Goal: Transaction & Acquisition: Purchase product/service

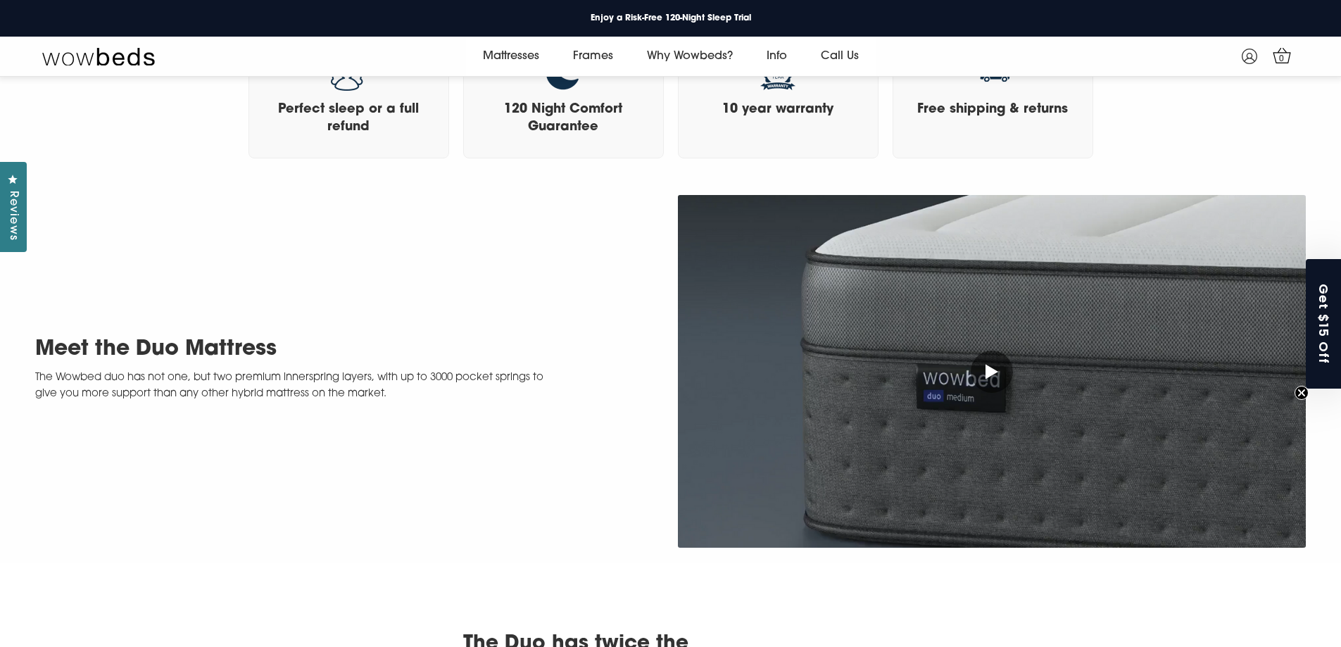
scroll to position [479, 0]
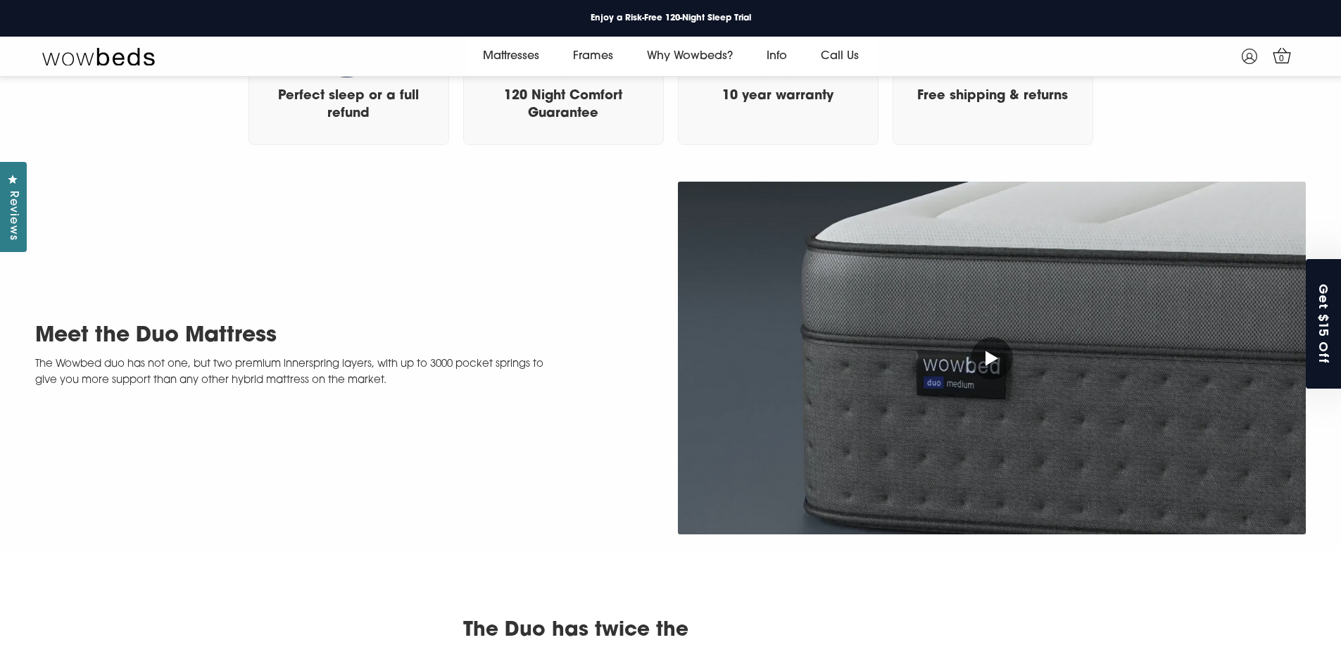
click at [976, 356] on div "Close dialog SignUp & Get an Extra $15 Discount on your First Purchase Offer Va…" at bounding box center [670, 323] width 1341 height 647
click at [997, 357] on icon at bounding box center [992, 358] width 13 height 15
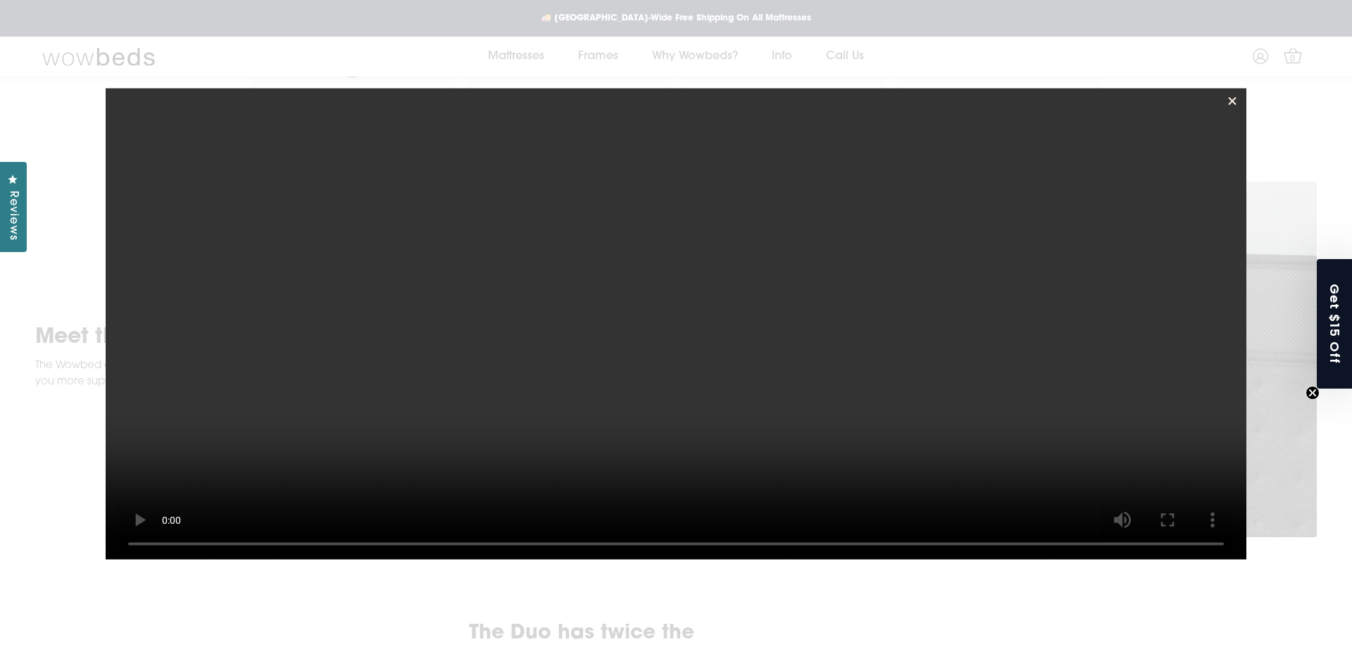
click at [1228, 103] on icon at bounding box center [1232, 101] width 14 height 14
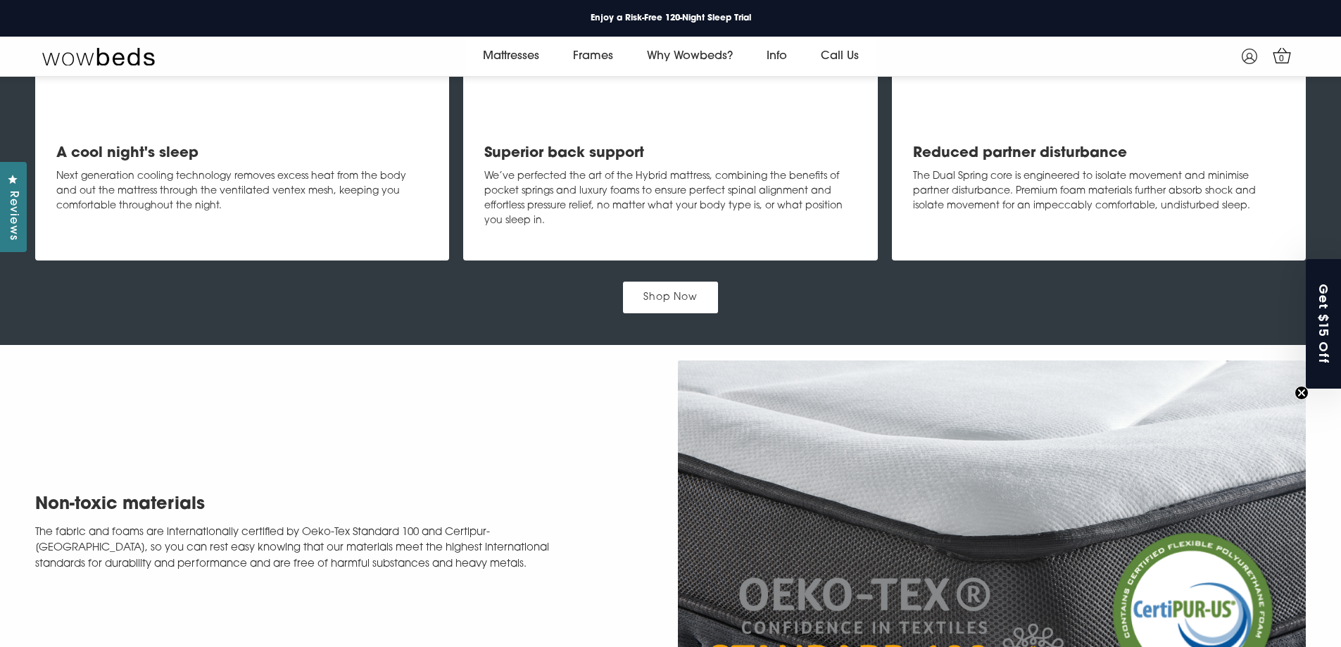
scroll to position [2169, 0]
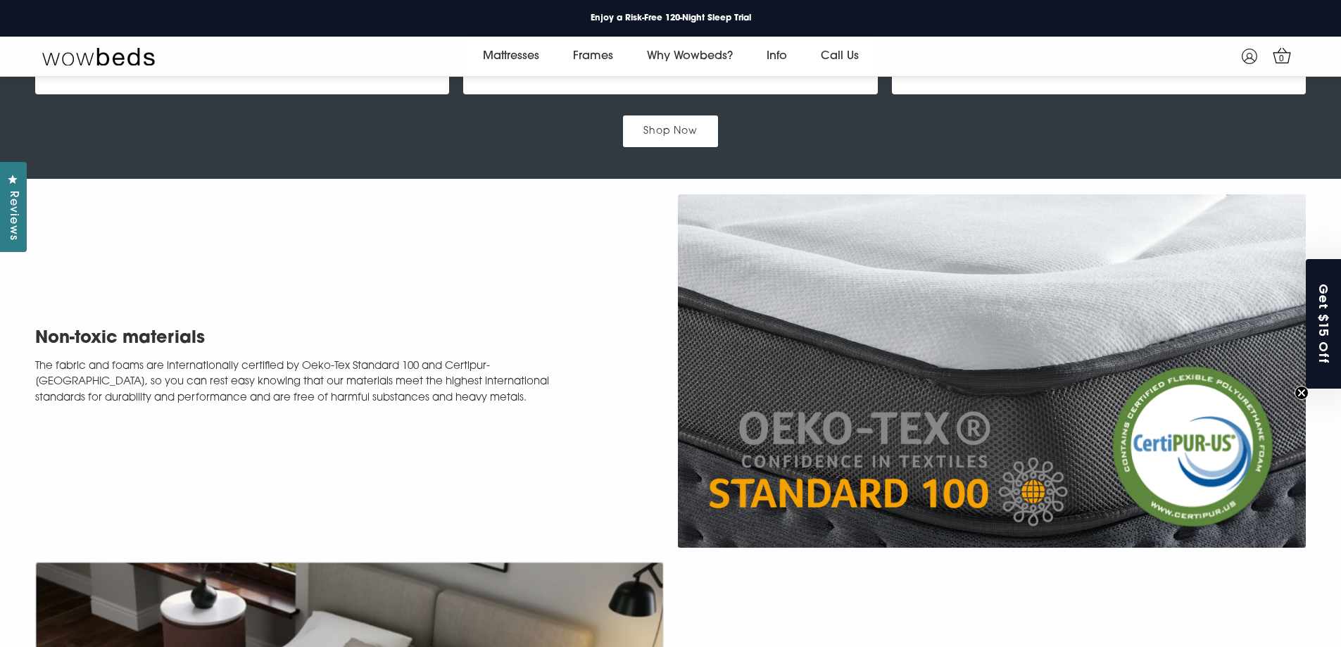
click at [676, 146] on link "Shop Now" at bounding box center [671, 131] width 96 height 32
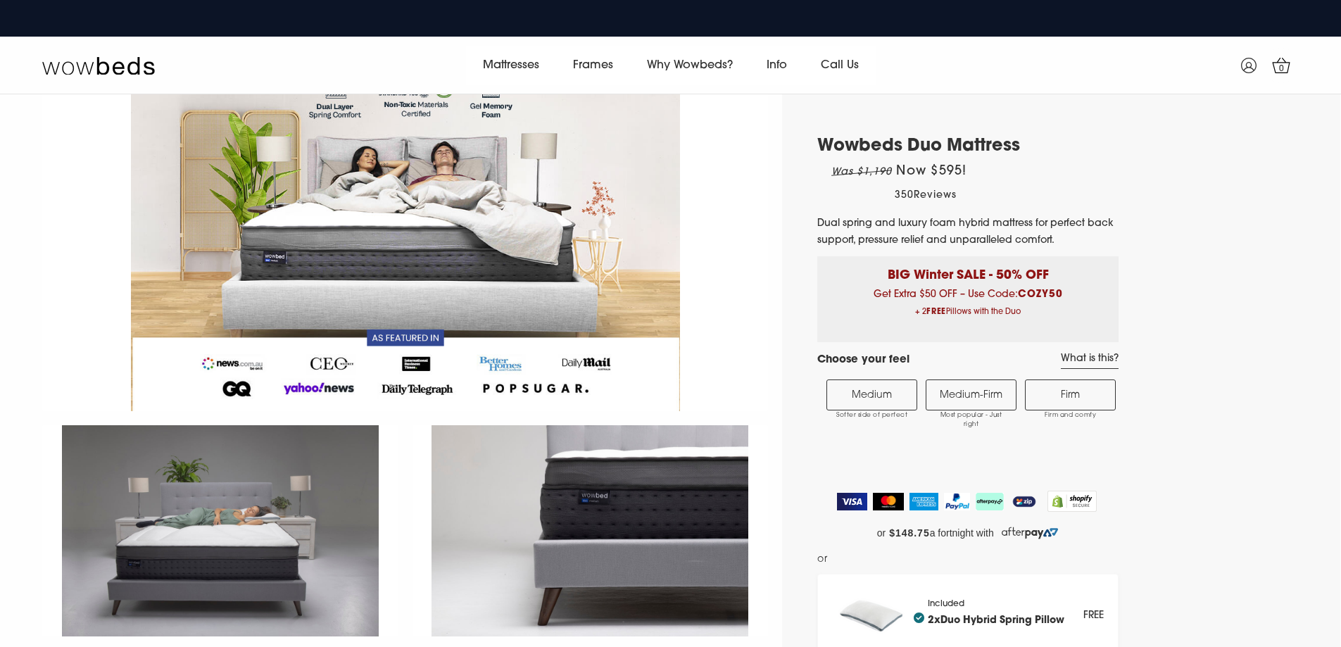
select select "Medium-Firm"
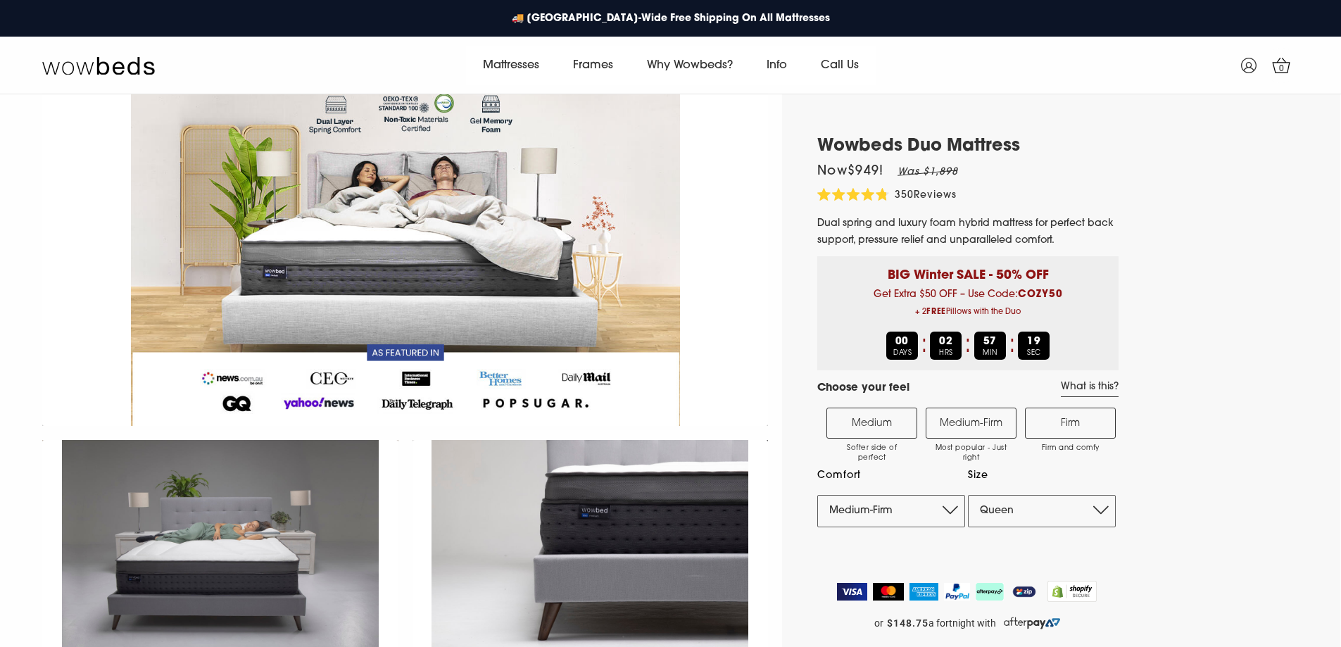
scroll to position [92, 0]
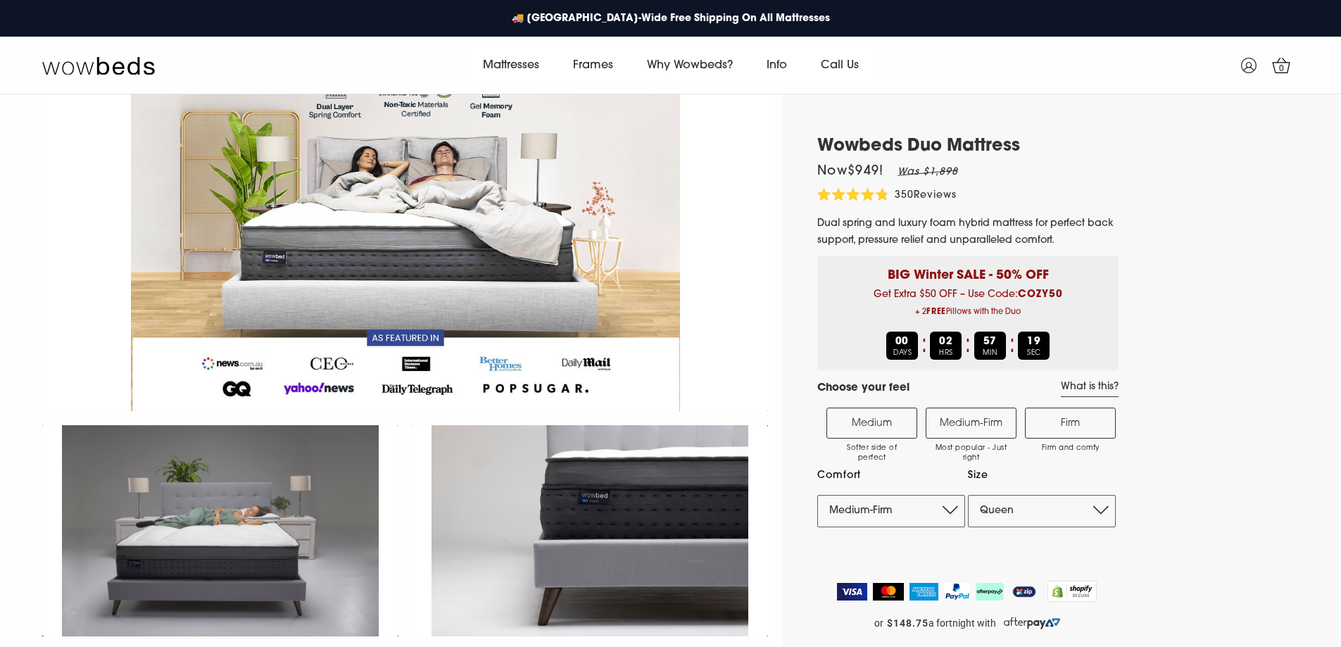
click at [1002, 432] on label "Medium-Firm Most popular - Just right" at bounding box center [971, 423] width 91 height 31
click at [0, 0] on input "Medium-Firm Most popular - Just right" at bounding box center [0, 0] width 0 height 0
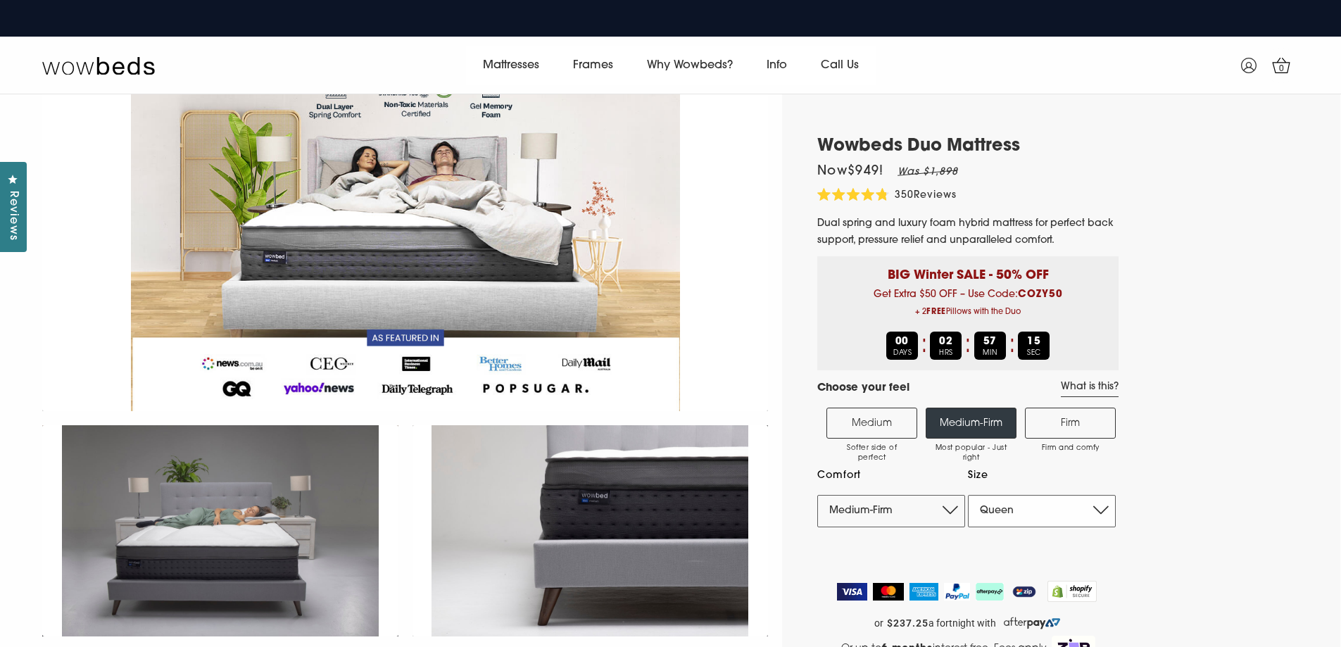
drag, startPoint x: 1029, startPoint y: 516, endPoint x: 1059, endPoint y: 510, distance: 30.2
click at [1030, 516] on select "Single King Single Double Queen King" at bounding box center [1042, 511] width 148 height 32
click at [1087, 510] on select "Single King Single Double Queen King" at bounding box center [1042, 511] width 148 height 32
click at [1088, 513] on select "Single King Single Double Queen King" at bounding box center [1042, 511] width 148 height 32
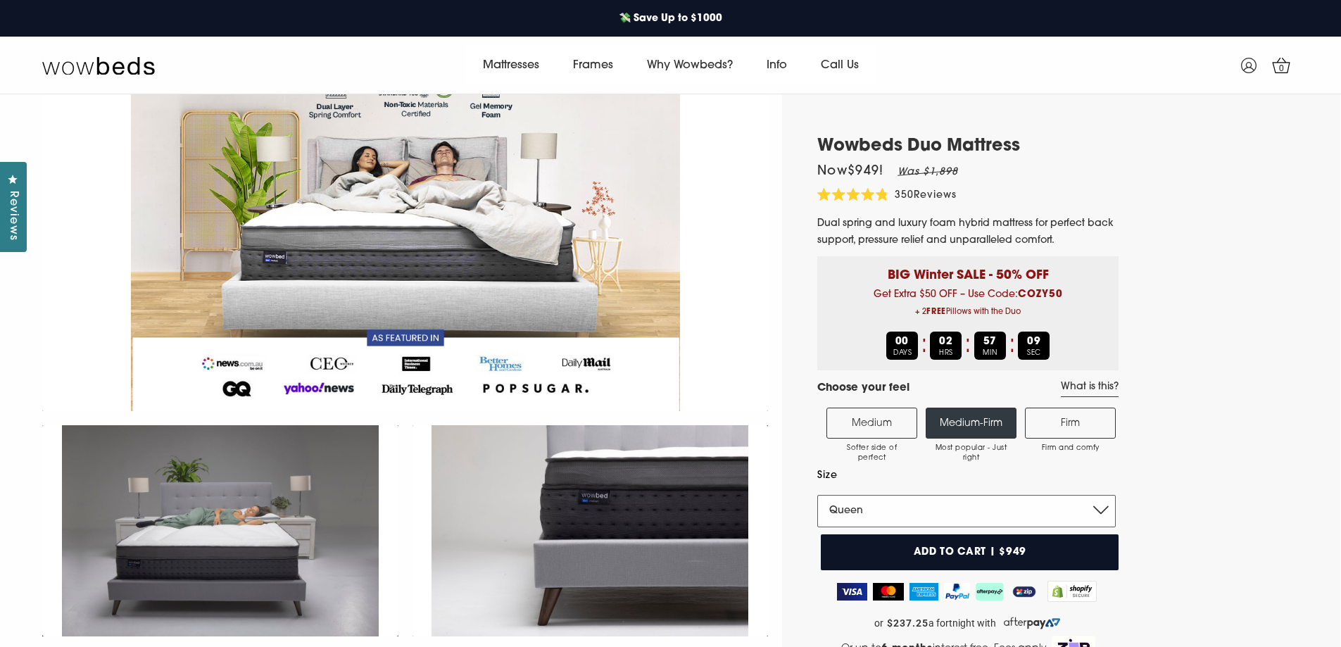
select select "King"
click at [817, 495] on select "Single King Single Double Queen King" at bounding box center [966, 511] width 298 height 32
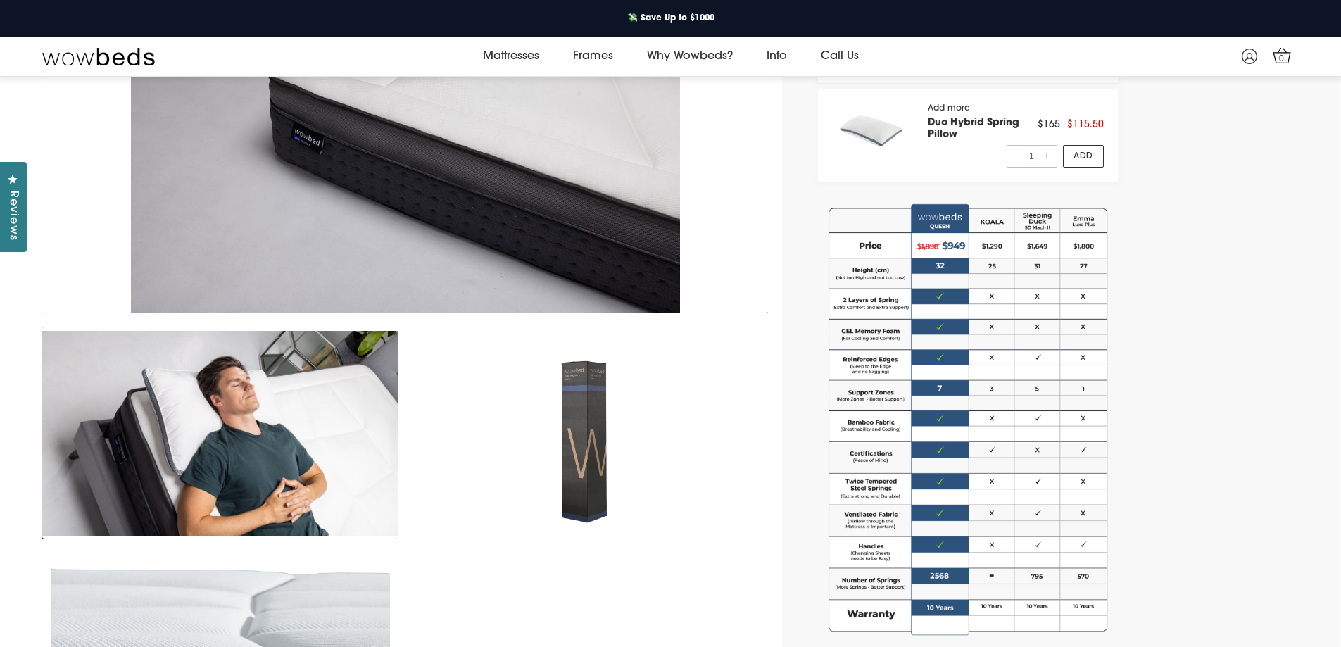
scroll to position [0, 0]
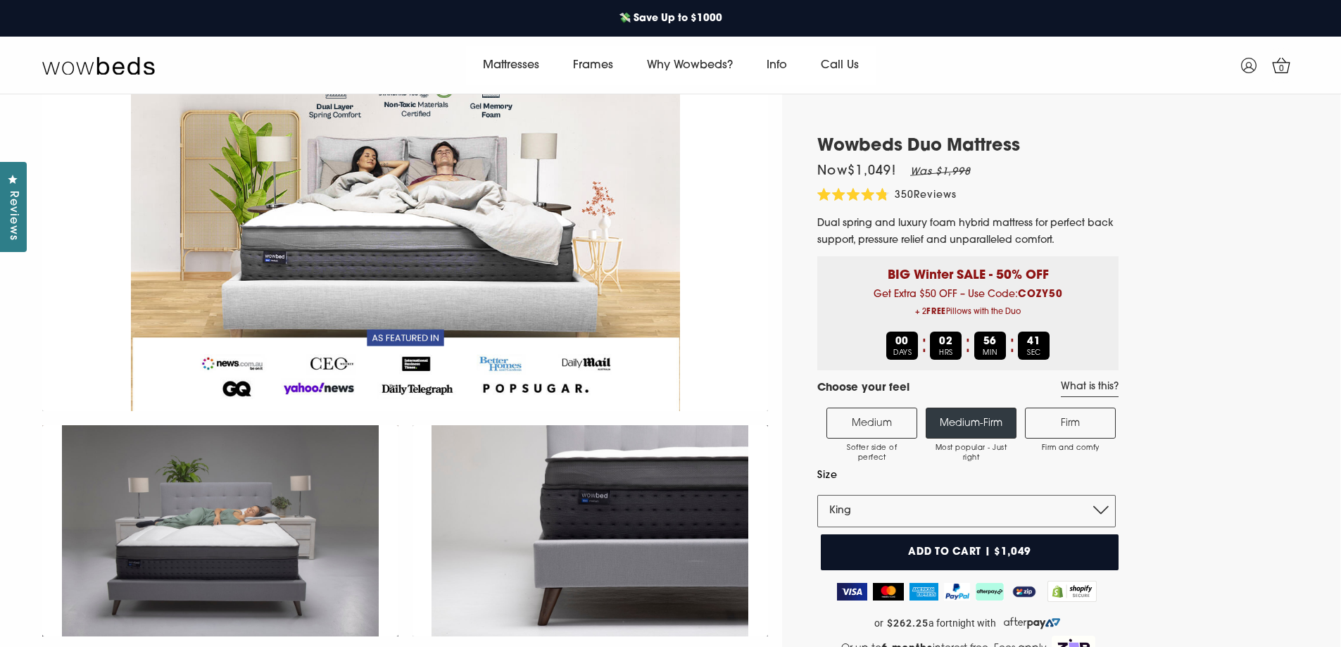
drag, startPoint x: 986, startPoint y: 551, endPoint x: 994, endPoint y: 546, distance: 8.8
click at [986, 551] on button "Add to cart | $1,049" at bounding box center [970, 552] width 298 height 36
click at [1275, 70] on span "1" at bounding box center [1282, 69] width 14 height 14
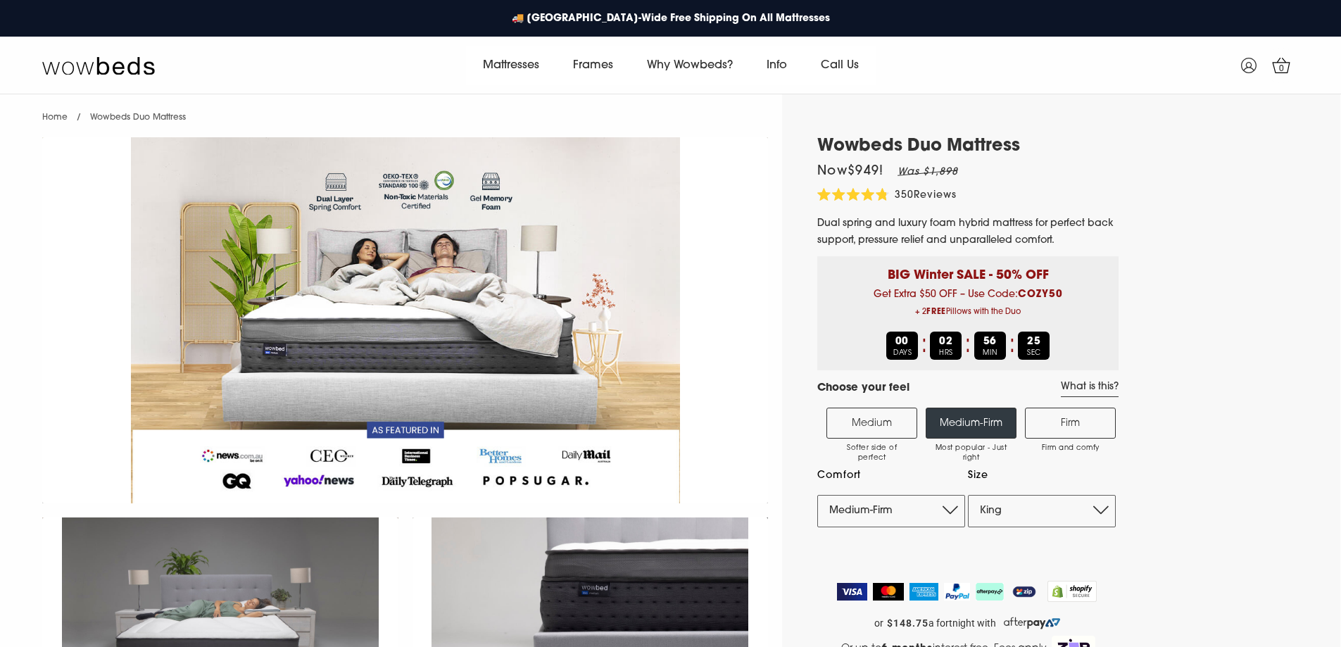
select select "Medium-Firm"
select select "King"
click at [1070, 510] on select "Single King Single Double Queen King" at bounding box center [1042, 511] width 148 height 32
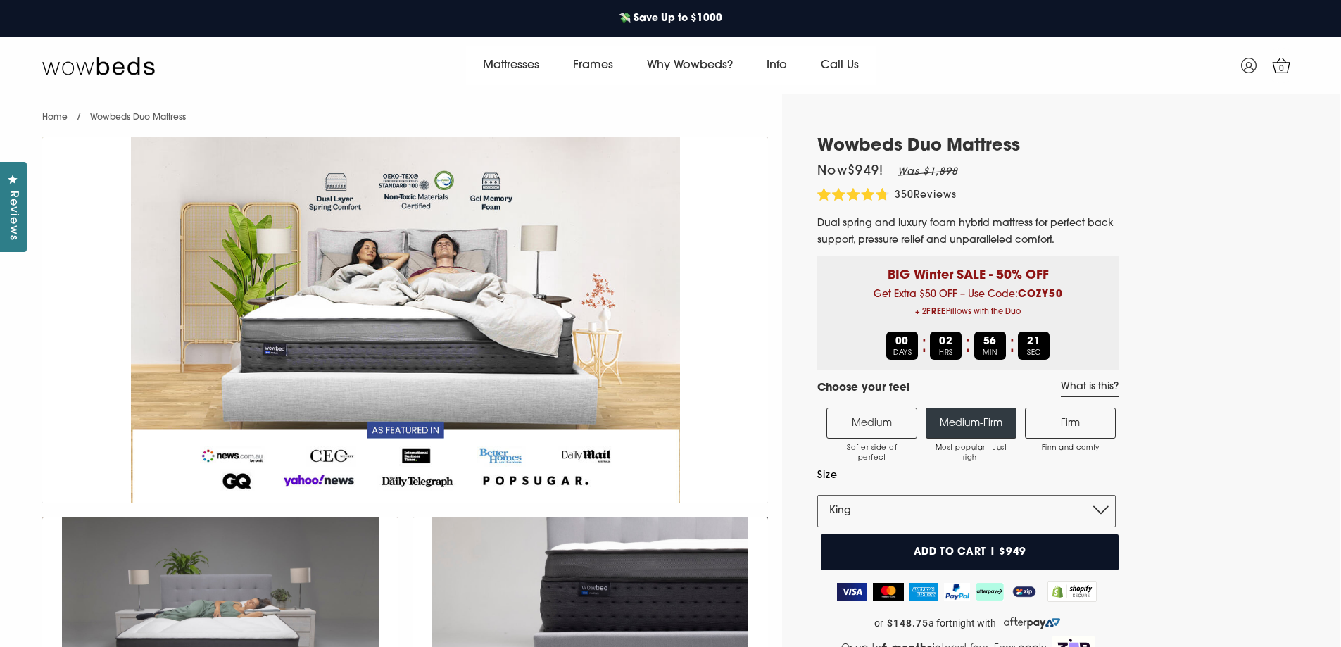
drag, startPoint x: 1274, startPoint y: 472, endPoint x: 1233, endPoint y: 472, distance: 41.5
click at [964, 559] on button "Add to cart | $949" at bounding box center [970, 552] width 298 height 36
click at [981, 520] on select "Single King Single Double Queen King" at bounding box center [966, 511] width 298 height 32
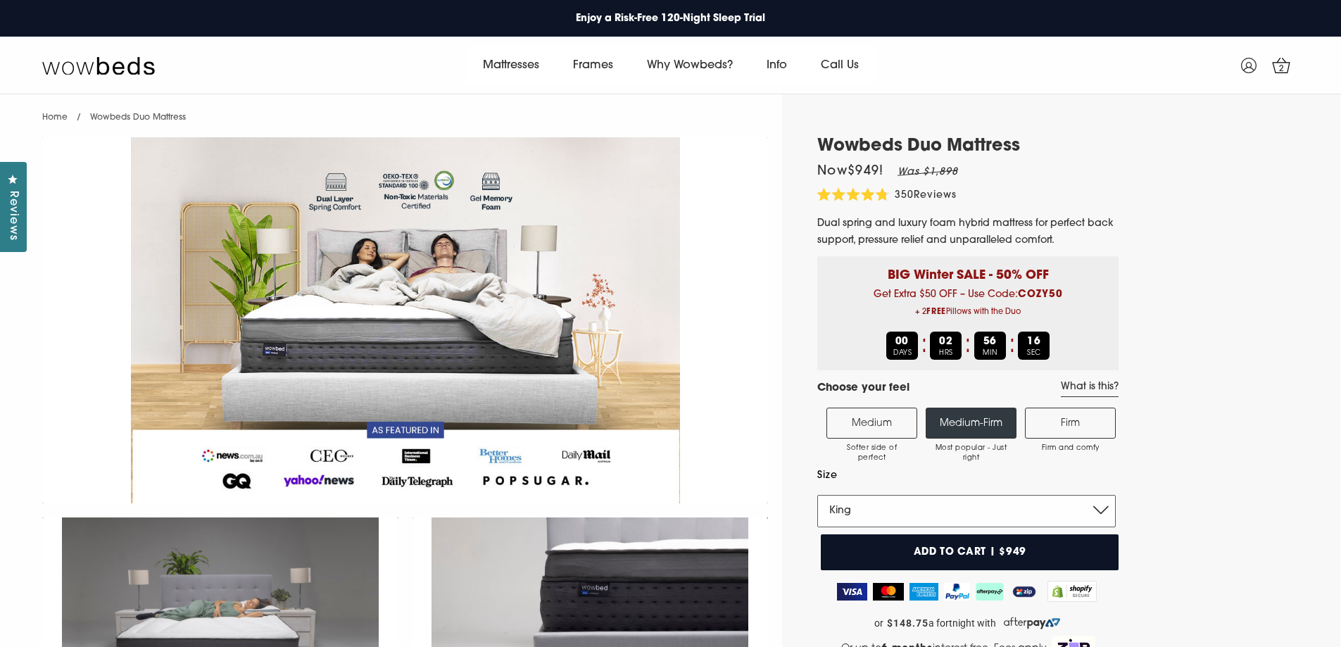
click at [985, 505] on select "Single King Single Double Queen King" at bounding box center [966, 511] width 298 height 32
click at [817, 495] on select "Single King Single Double Queen King" at bounding box center [966, 511] width 298 height 32
click at [968, 555] on button "Add to cart | $949" at bounding box center [970, 552] width 298 height 36
click at [1283, 66] on span "2" at bounding box center [1282, 69] width 14 height 14
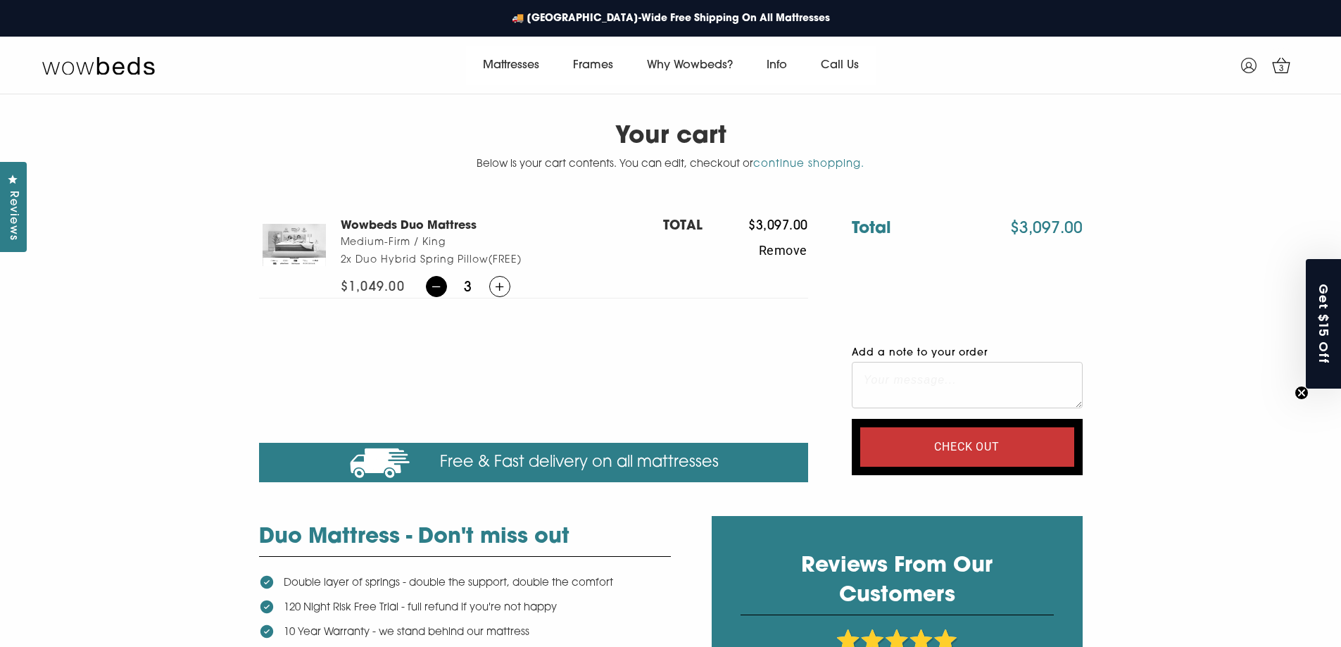
click at [428, 286] on button at bounding box center [436, 286] width 21 height 21
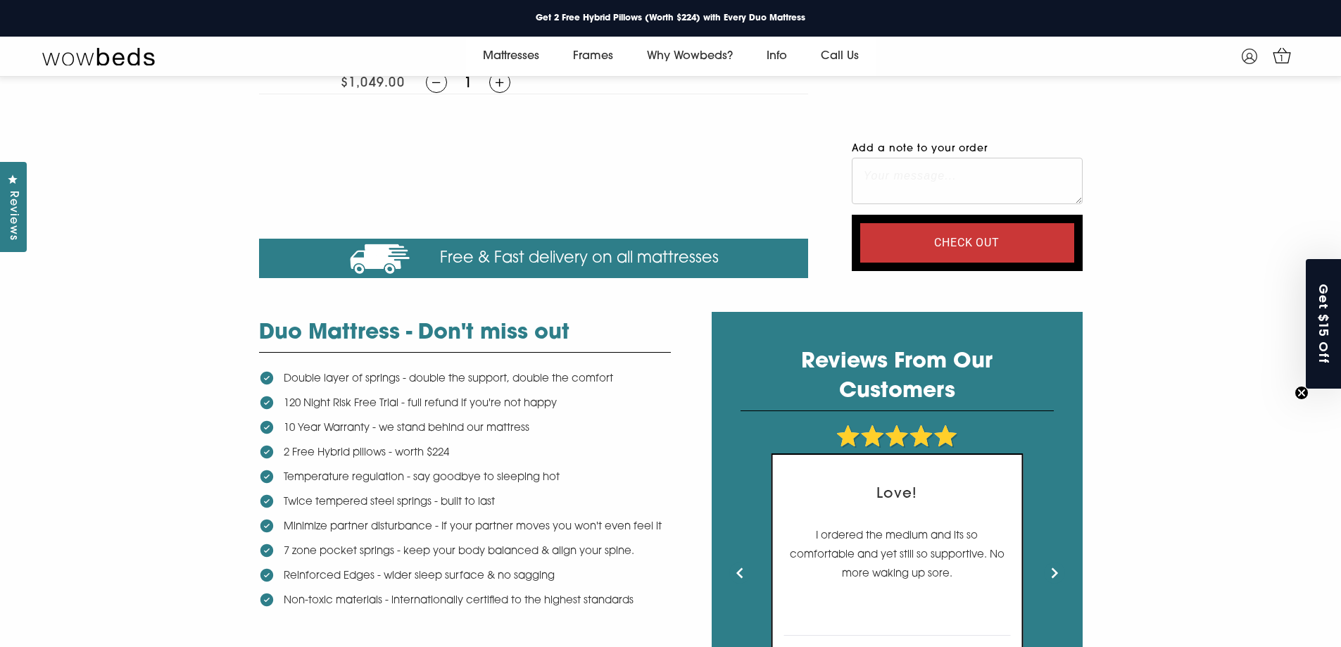
scroll to position [211, 0]
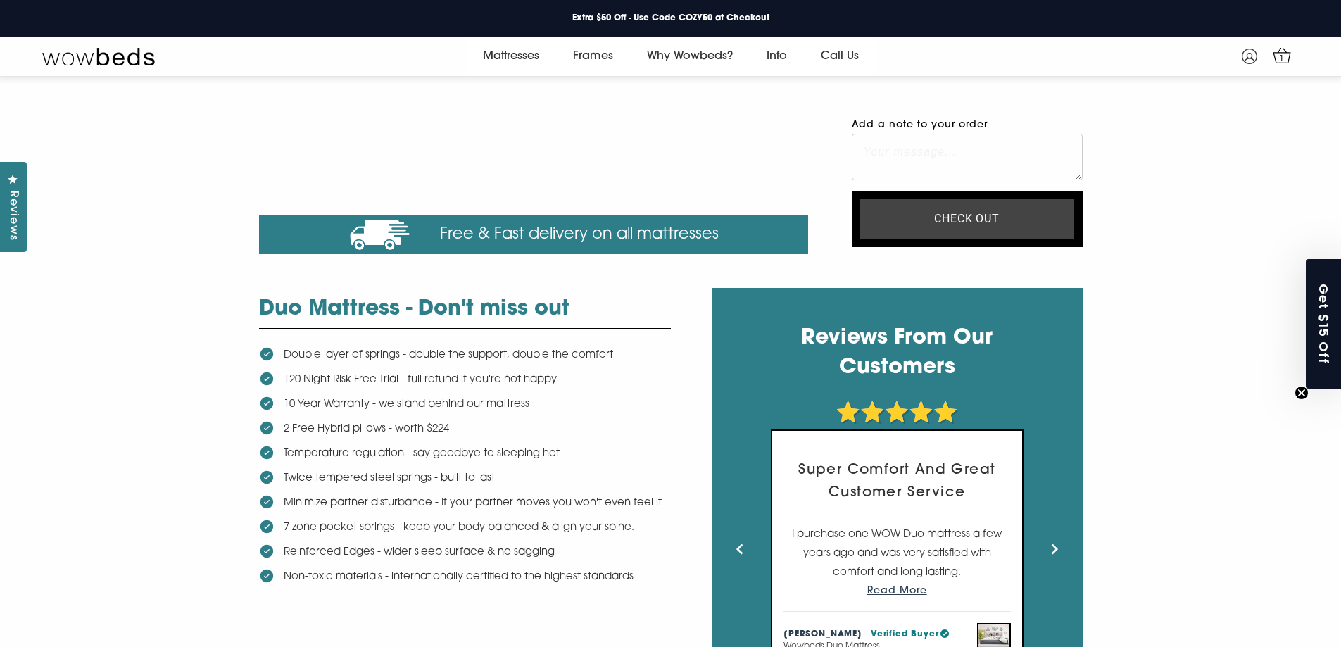
click at [953, 217] on input "Check out" at bounding box center [967, 218] width 214 height 39
